Goal: Transaction & Acquisition: Purchase product/service

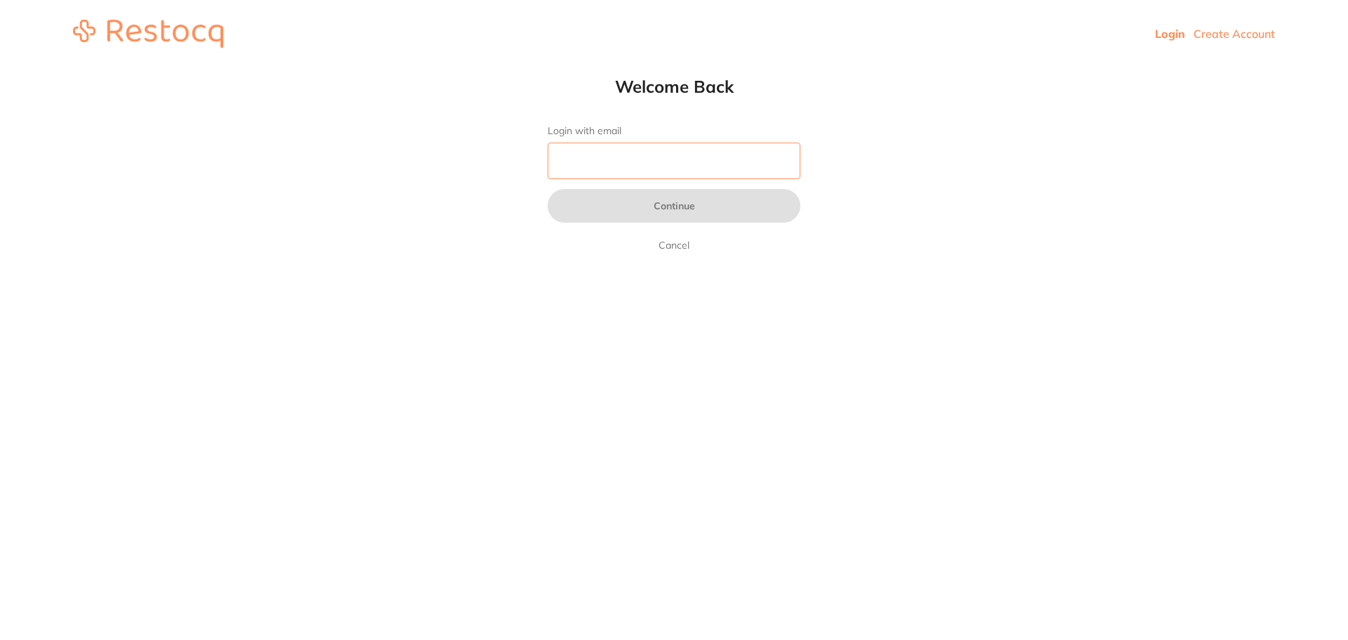
click at [784, 162] on input "Login with email" at bounding box center [674, 161] width 253 height 37
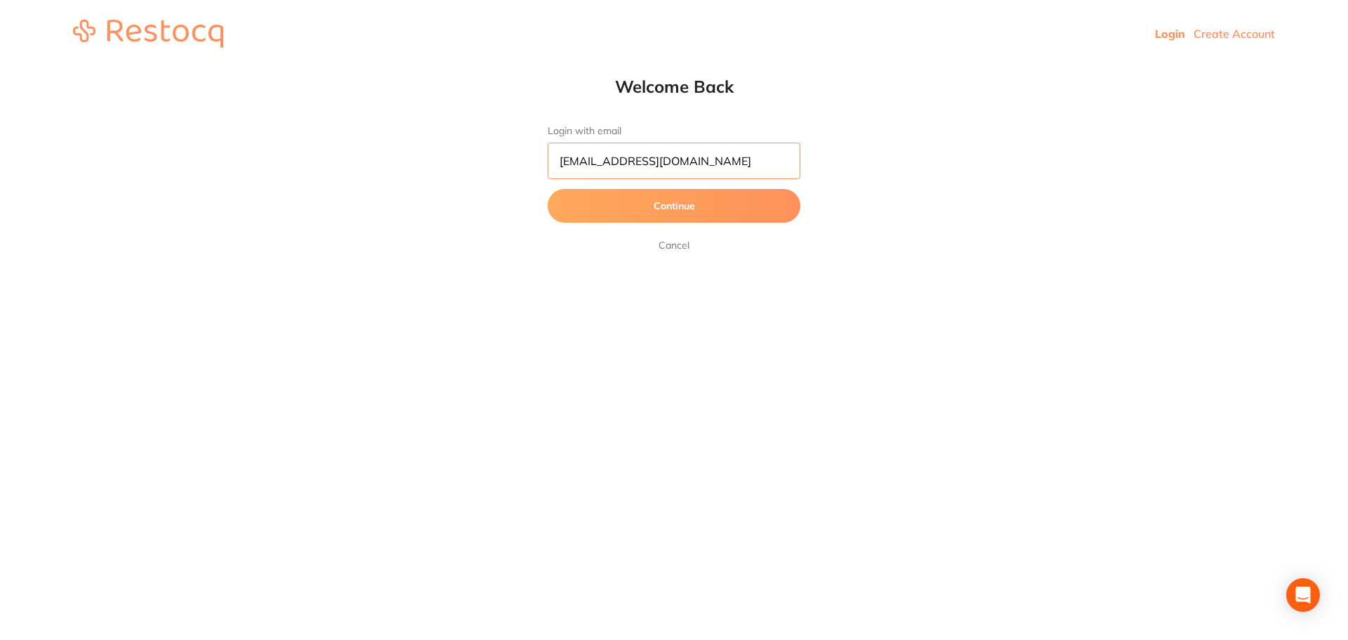
type input "[EMAIL_ADDRESS][DOMAIN_NAME]"
click at [712, 214] on button "Continue" at bounding box center [674, 206] width 253 height 34
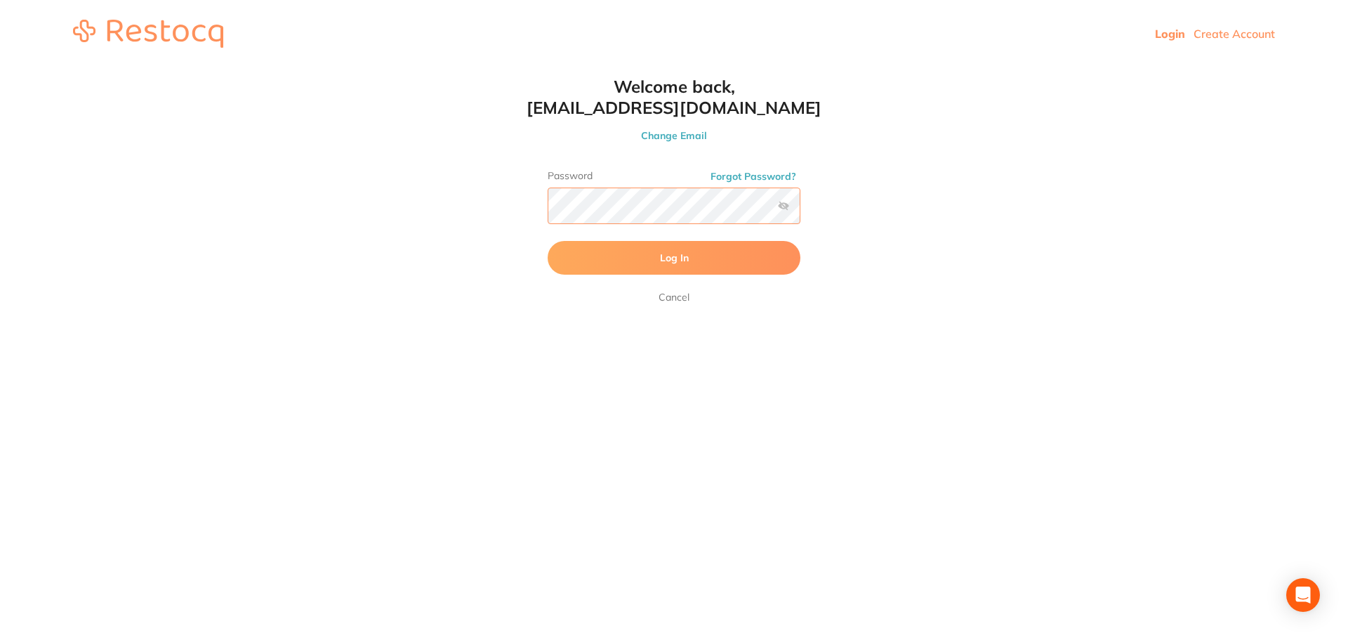
click at [548, 241] on button "Log In" at bounding box center [674, 258] width 253 height 34
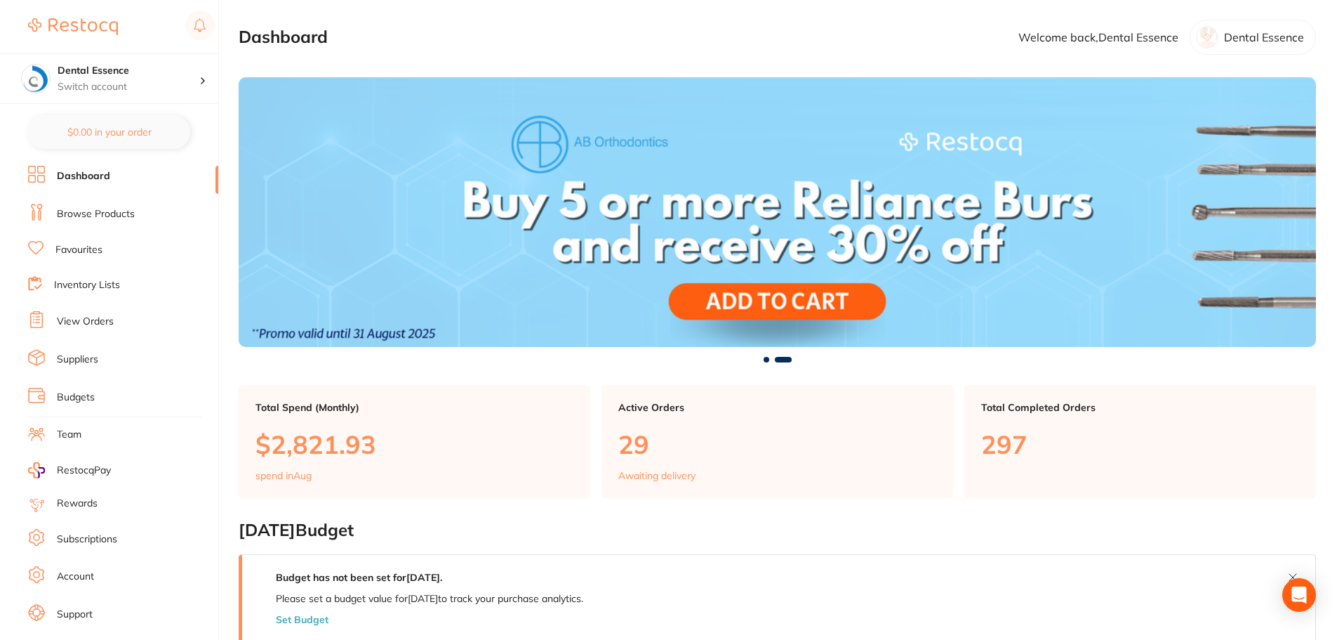
click at [98, 221] on li "Browse Products" at bounding box center [123, 214] width 190 height 21
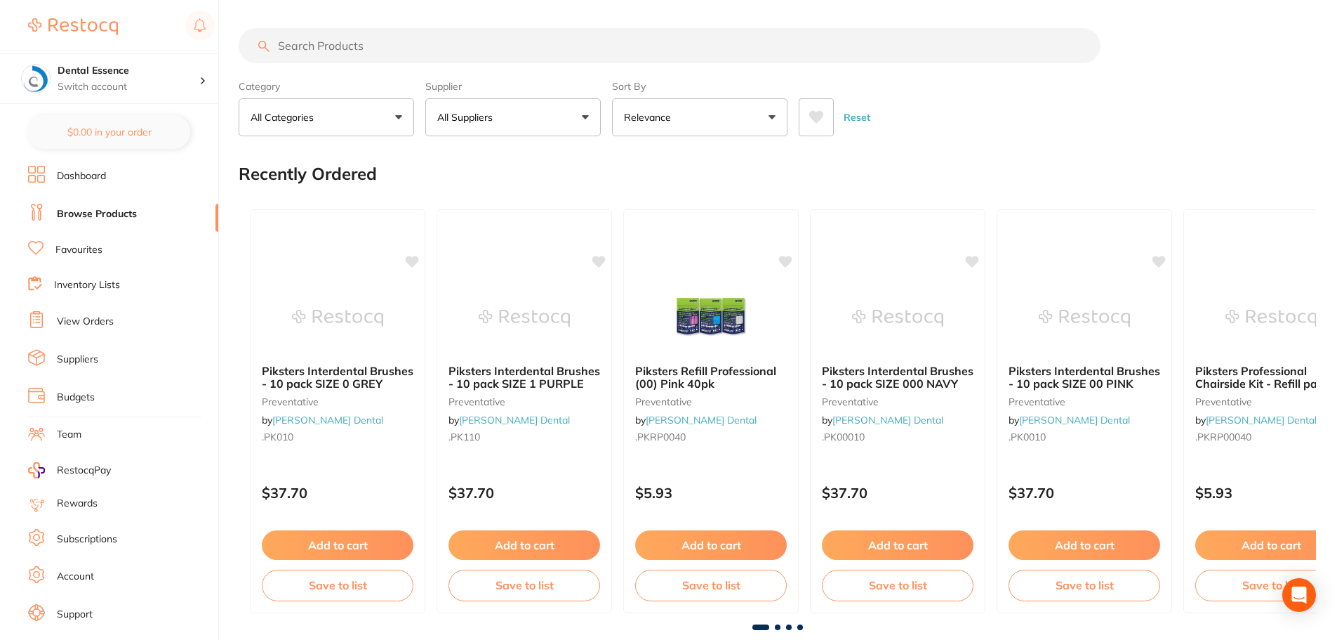
click at [350, 37] on input "search" at bounding box center [670, 45] width 862 height 35
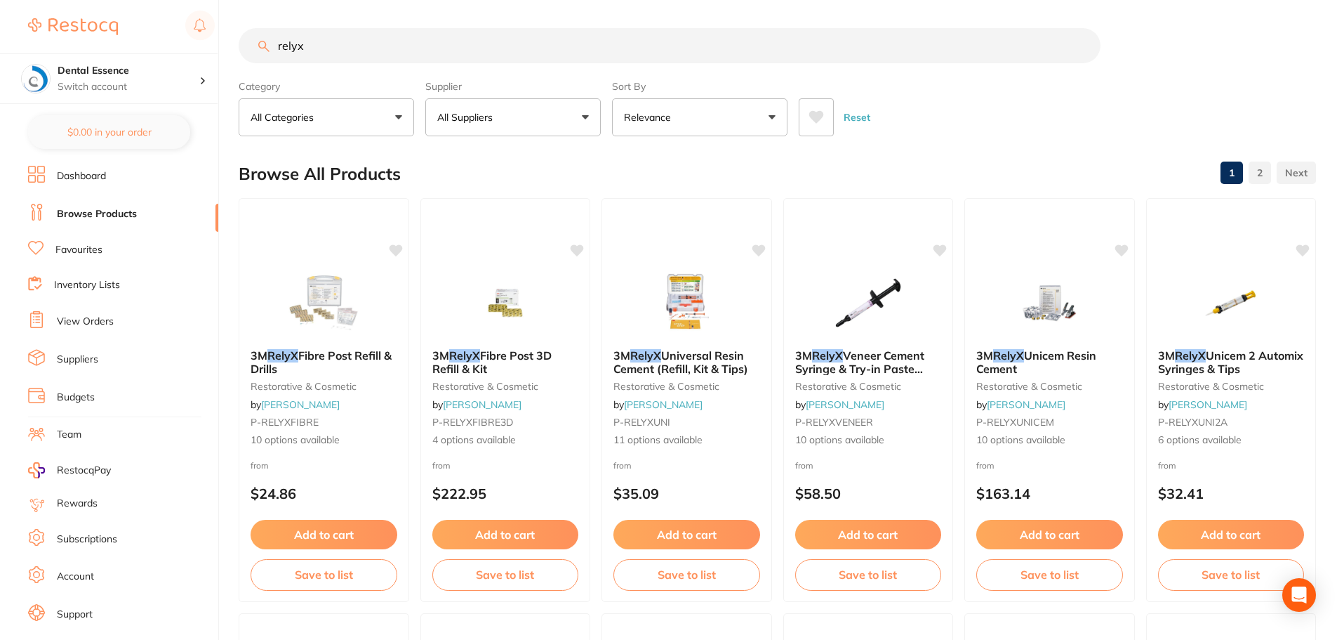
click at [520, 47] on input "relyx" at bounding box center [670, 45] width 862 height 35
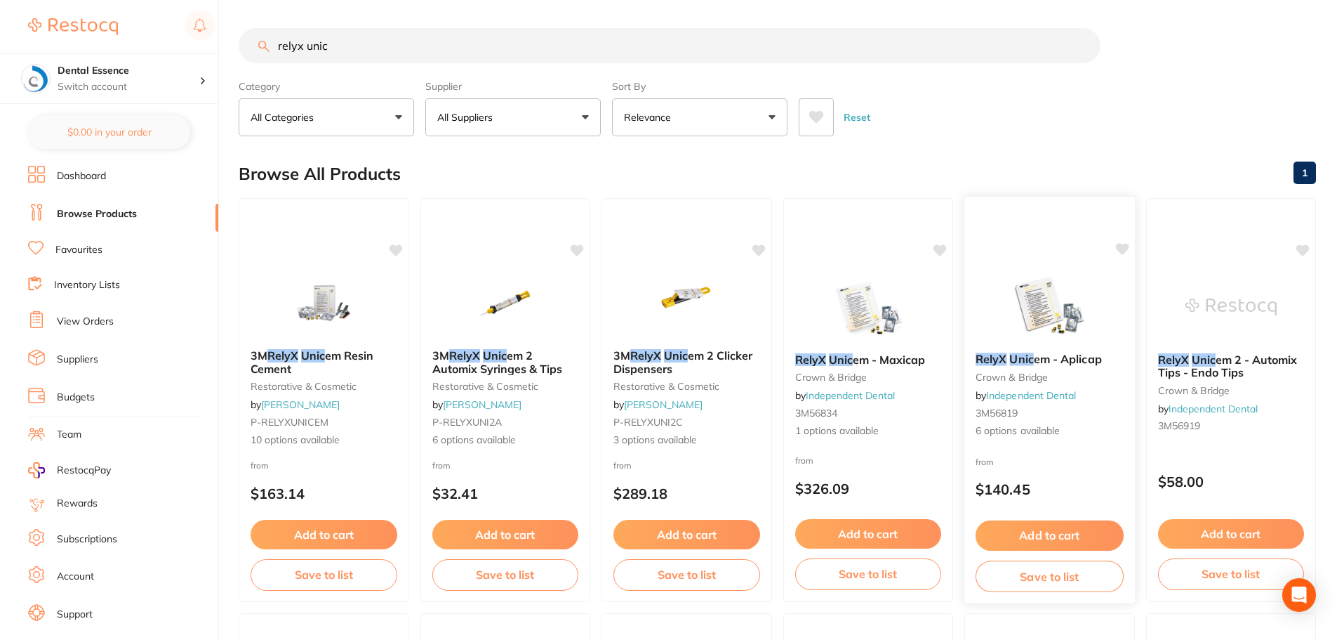
type input "relyx unic"
click at [1066, 303] on img at bounding box center [1050, 305] width 92 height 71
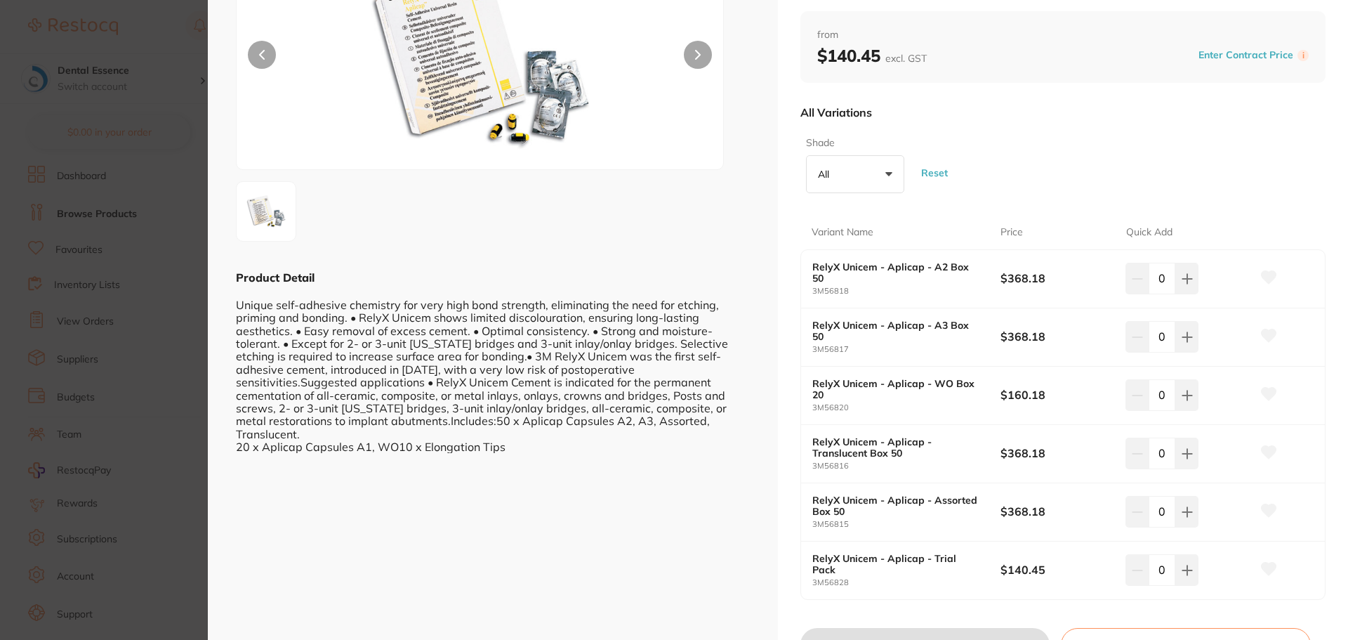
scroll to position [211, 0]
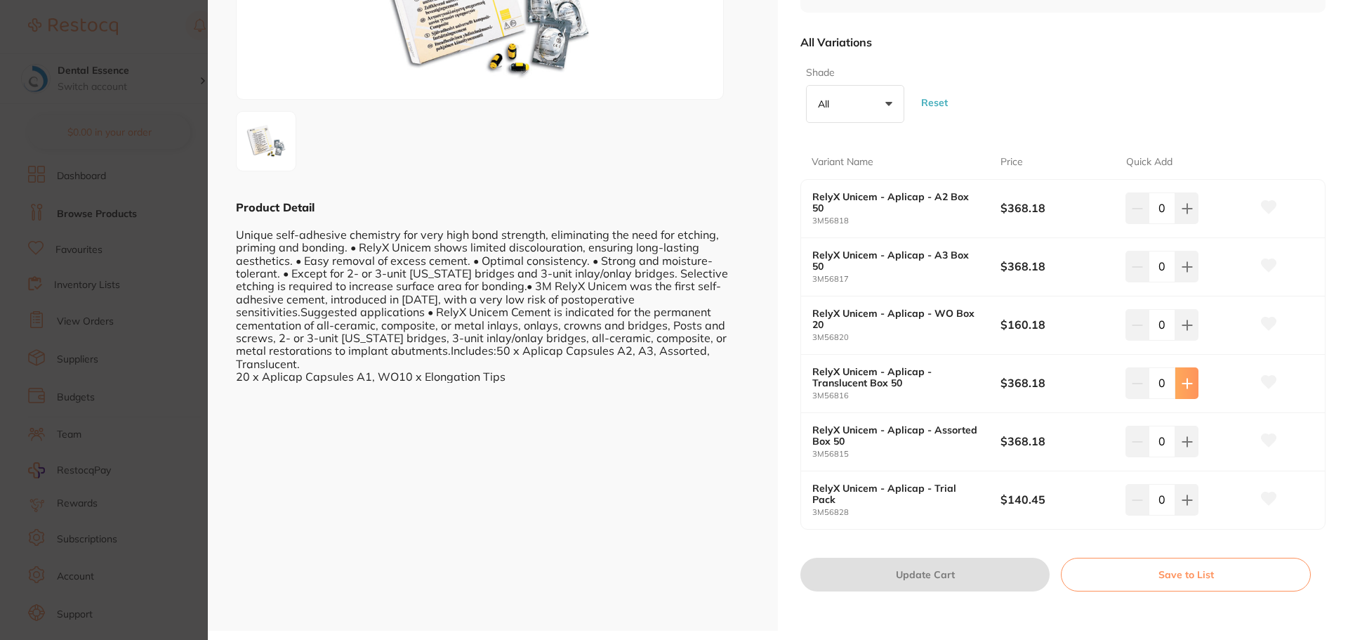
click at [1181, 378] on icon at bounding box center [1186, 383] width 11 height 11
type input "1"
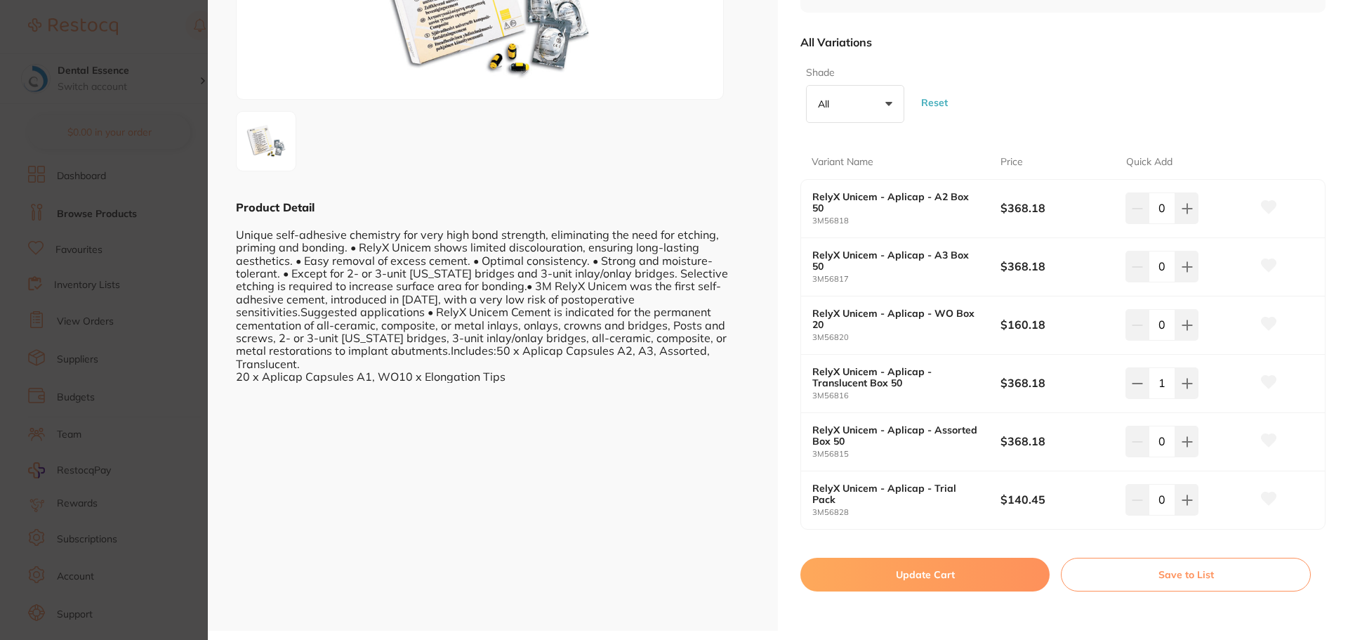
click at [1004, 579] on button "Update Cart" at bounding box center [924, 574] width 249 height 34
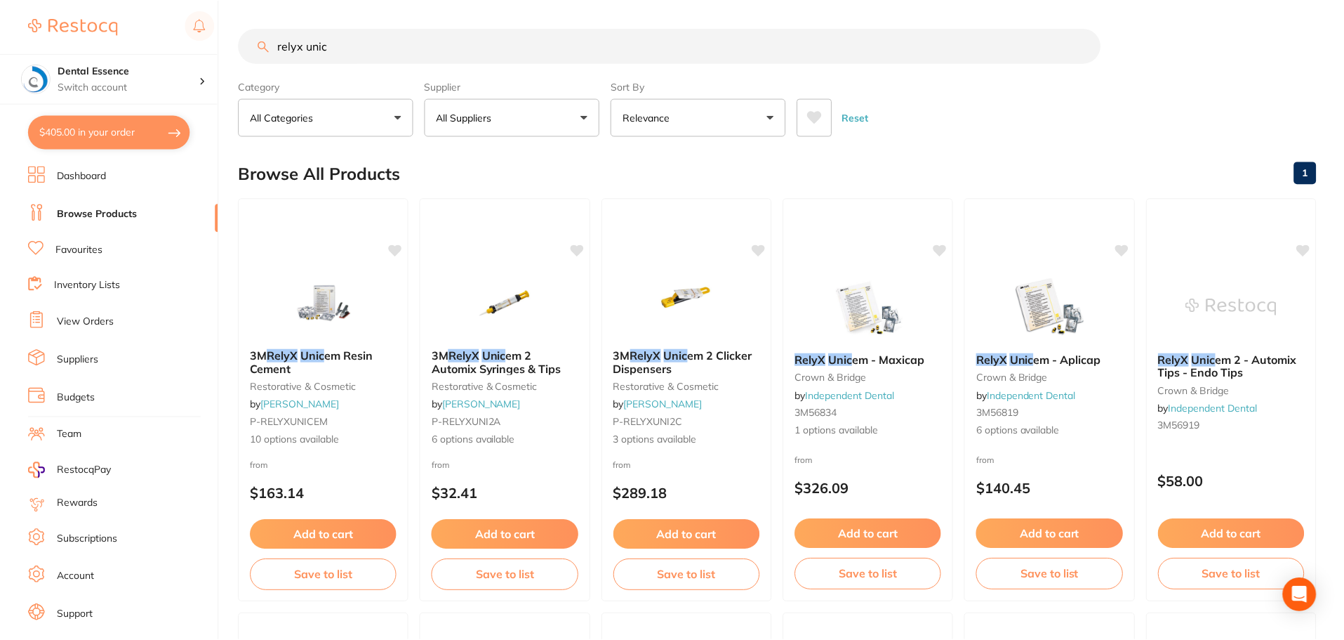
scroll to position [2, 0]
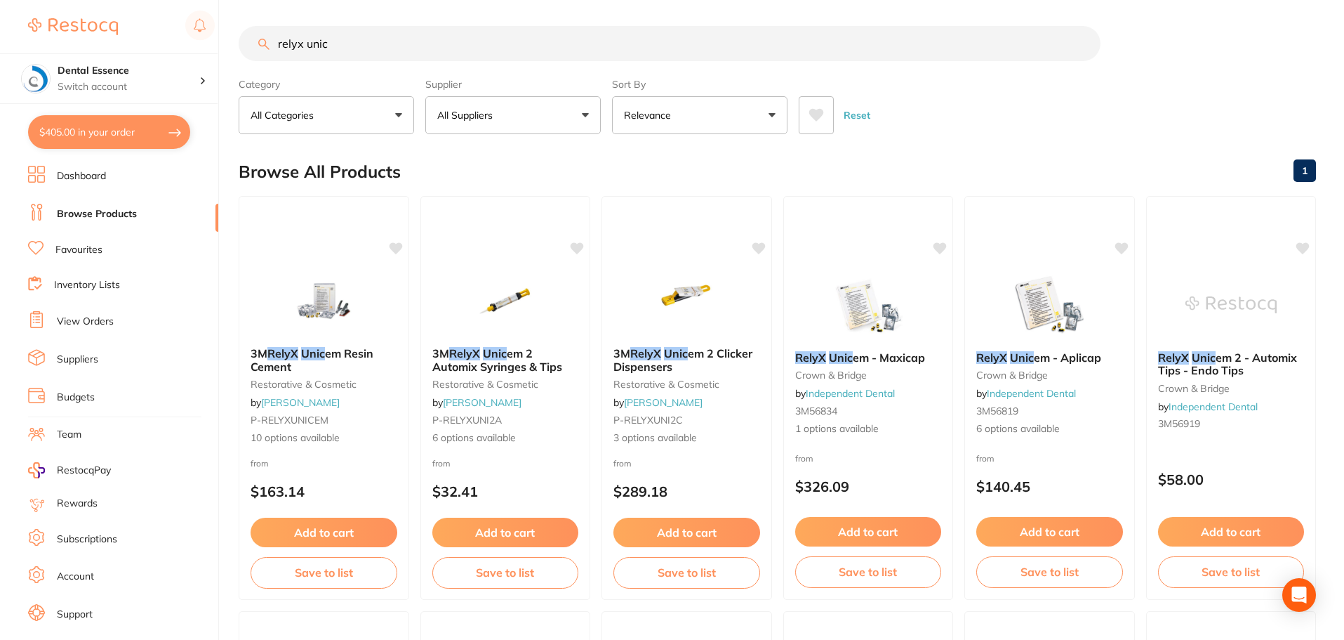
click at [141, 138] on button "$405.00 in your order" at bounding box center [109, 132] width 162 height 34
checkbox input "true"
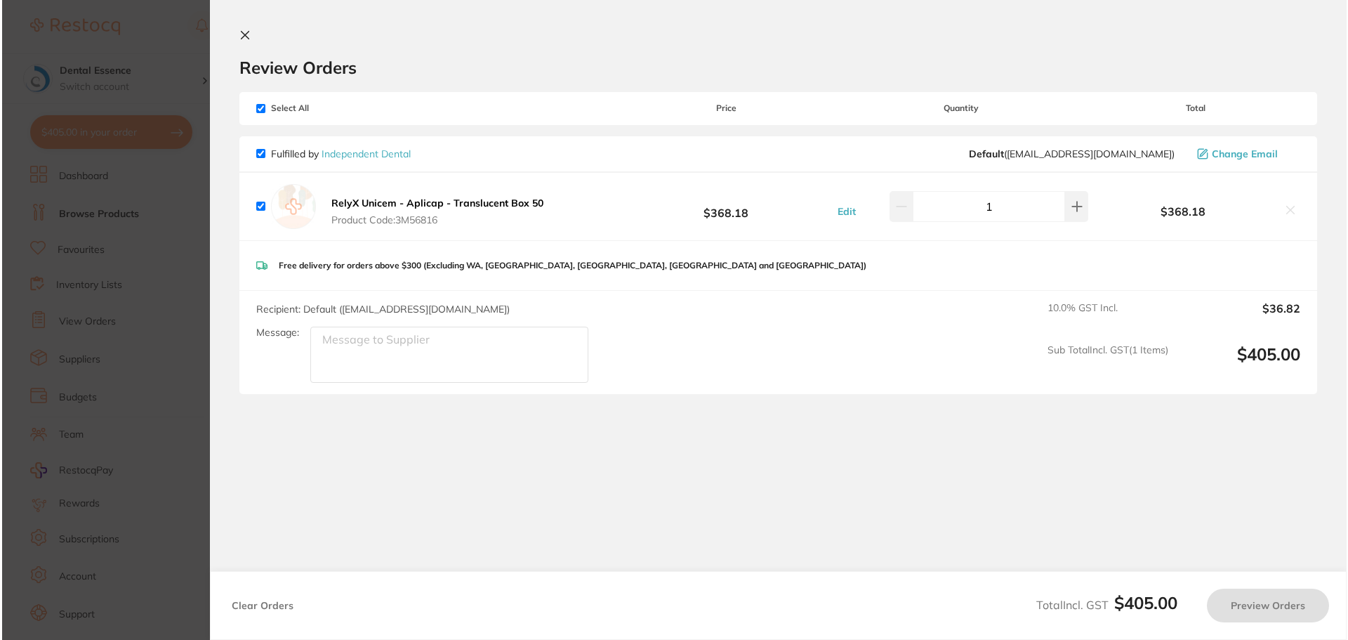
scroll to position [0, 0]
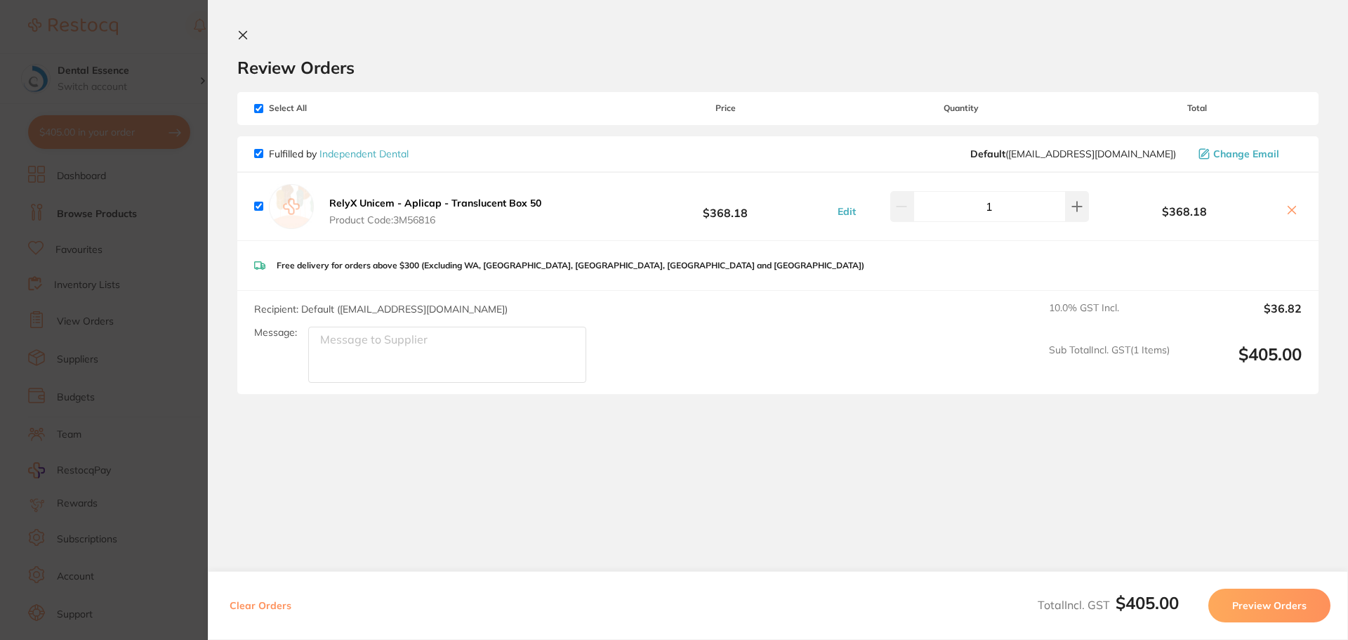
click at [1267, 595] on button "Preview Orders" at bounding box center [1269, 605] width 122 height 34
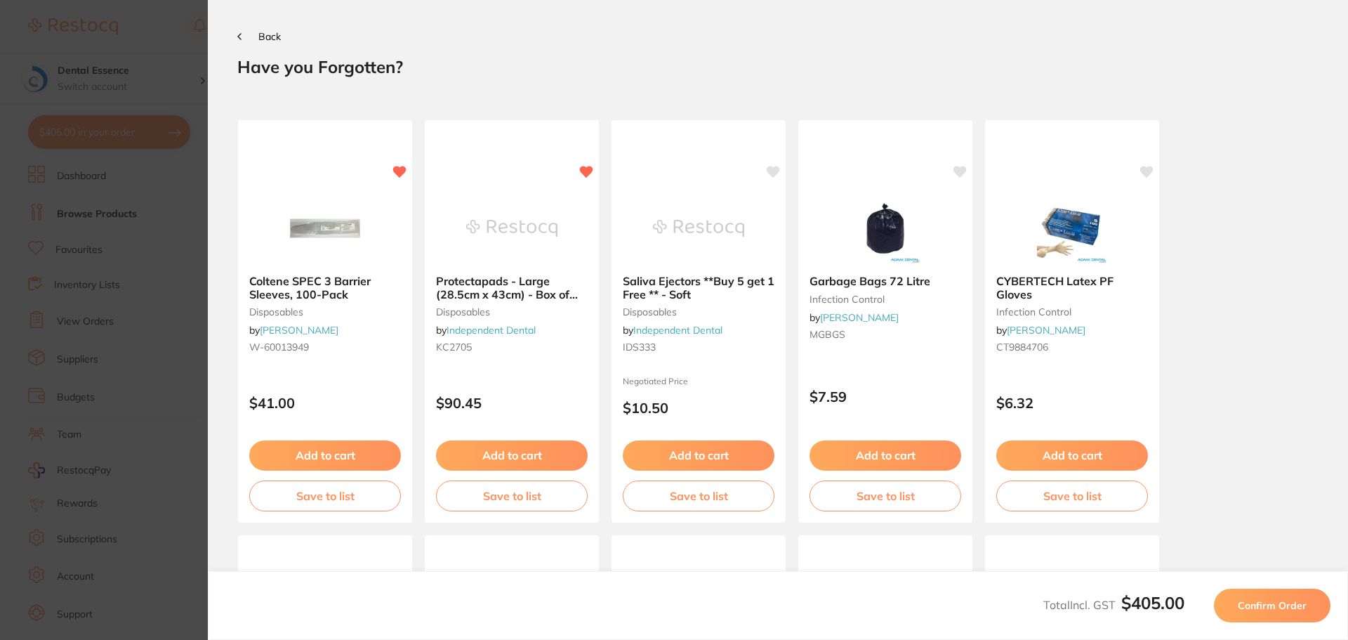
click at [1267, 595] on button "Confirm Order" at bounding box center [1272, 605] width 117 height 34
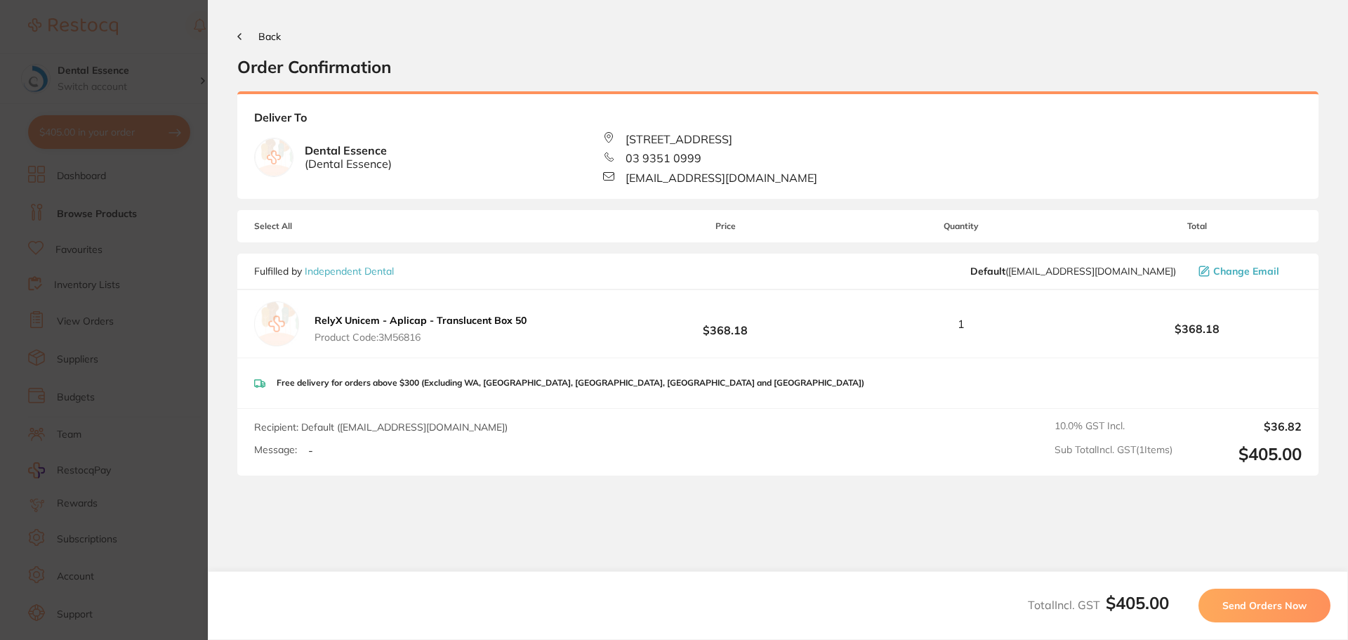
click at [1262, 597] on button "Send Orders Now" at bounding box center [1264, 605] width 132 height 34
